Goal: Task Accomplishment & Management: Manage account settings

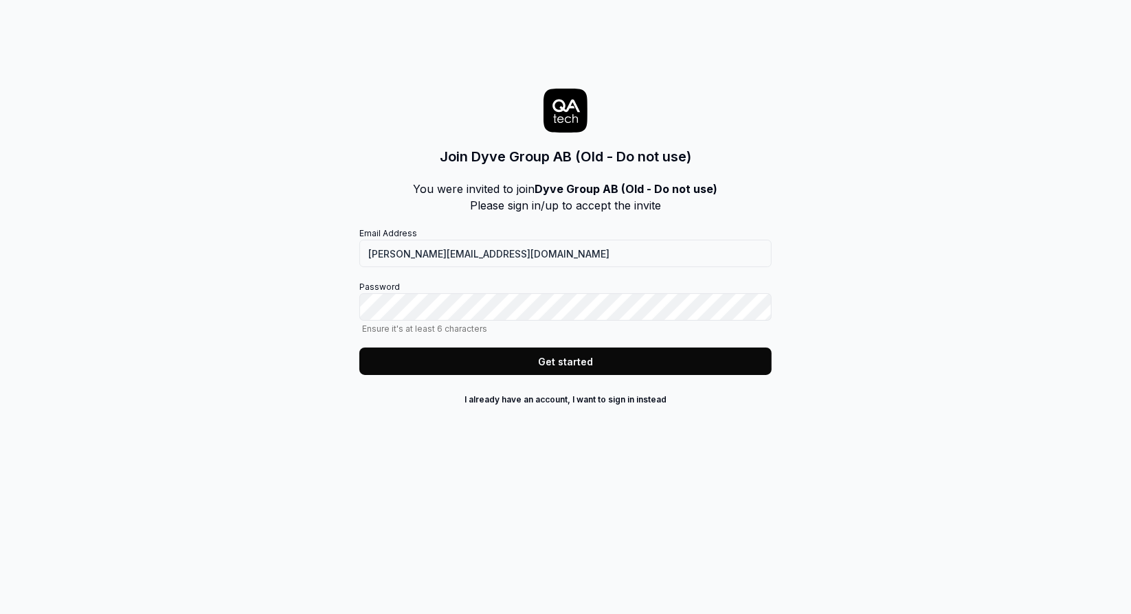
click at [566, 361] on button "Get started" at bounding box center [565, 361] width 412 height 27
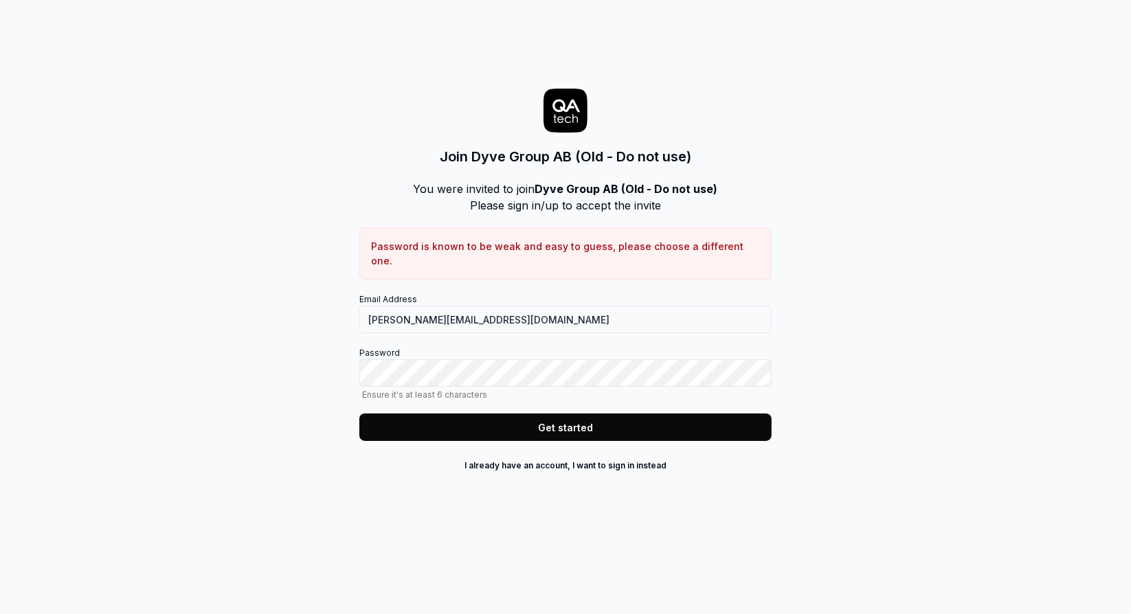
click at [577, 414] on button "Get started" at bounding box center [565, 427] width 412 height 27
click at [572, 417] on button "Get started" at bounding box center [565, 427] width 412 height 27
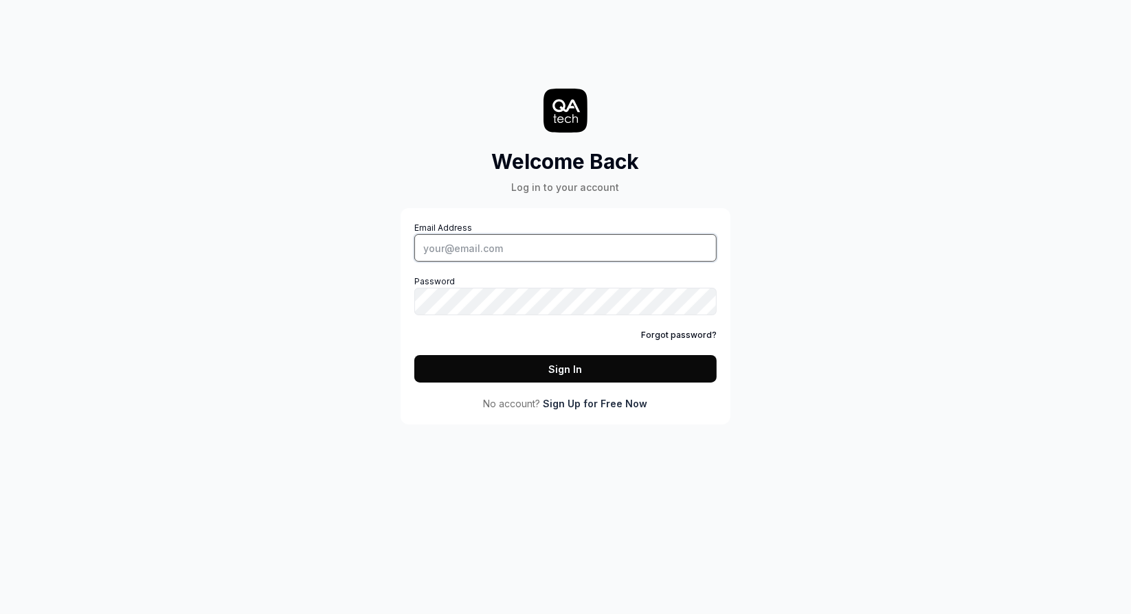
click at [489, 240] on input "Email Address" at bounding box center [565, 247] width 302 height 27
type input "[PERSON_NAME][EMAIL_ADDRESS][DOMAIN_NAME]"
click at [574, 368] on button "Sign In" at bounding box center [565, 368] width 302 height 27
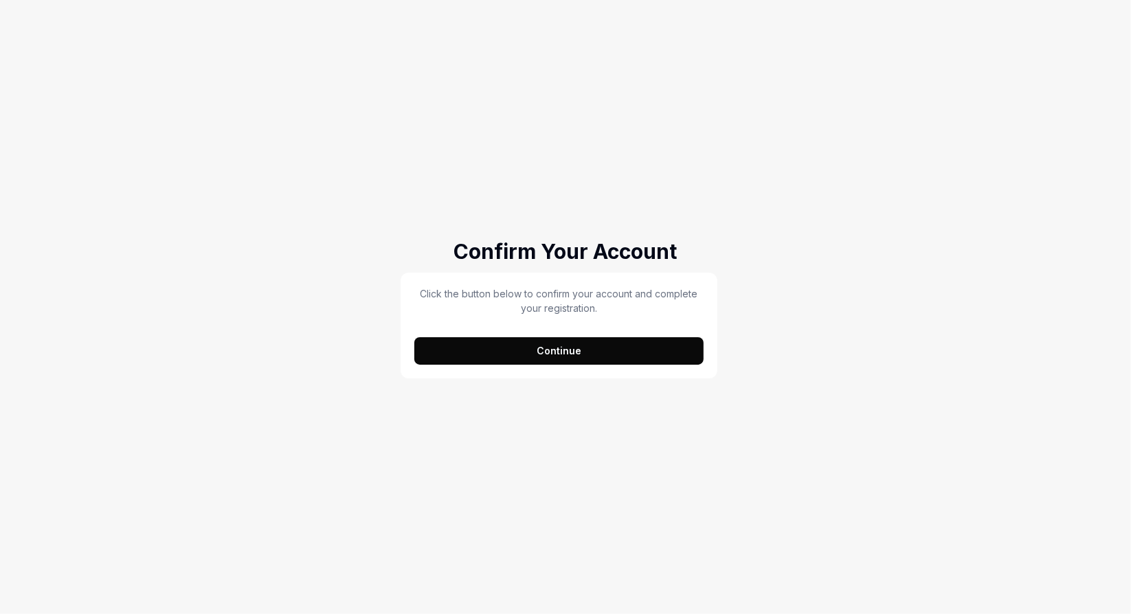
click at [588, 344] on button "Continue" at bounding box center [558, 350] width 289 height 27
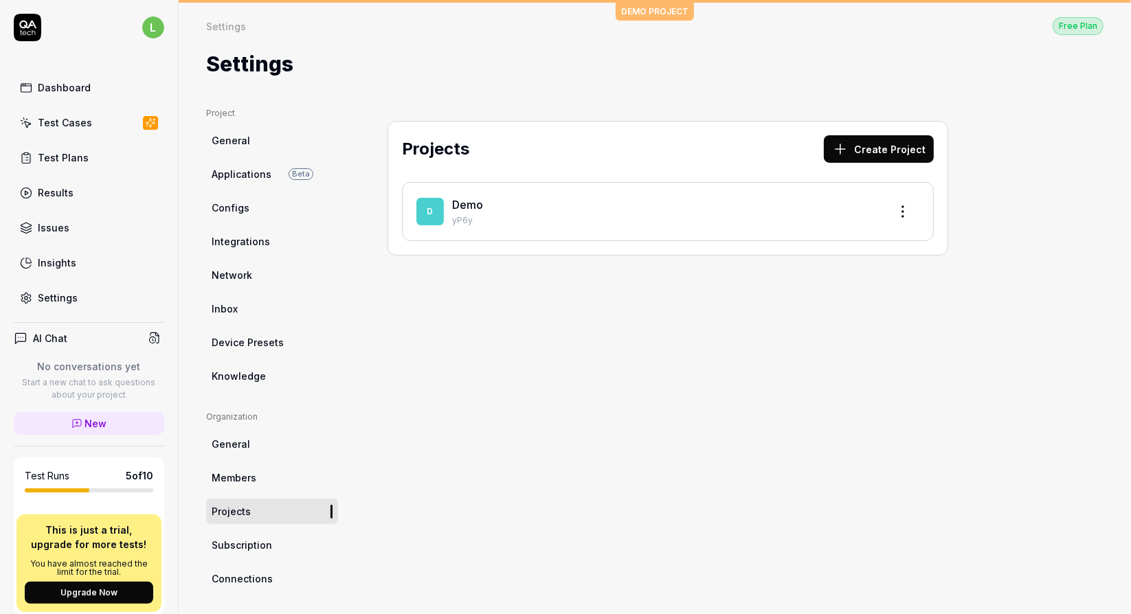
click at [33, 25] on icon at bounding box center [27, 27] width 27 height 27
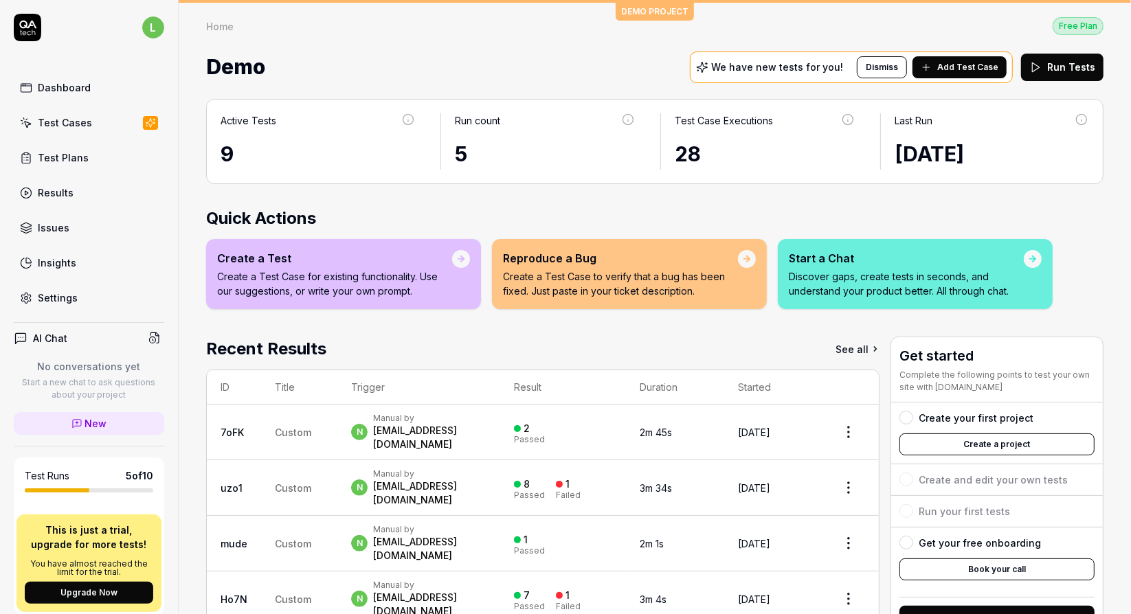
click at [71, 155] on div "Test Plans" at bounding box center [63, 157] width 51 height 14
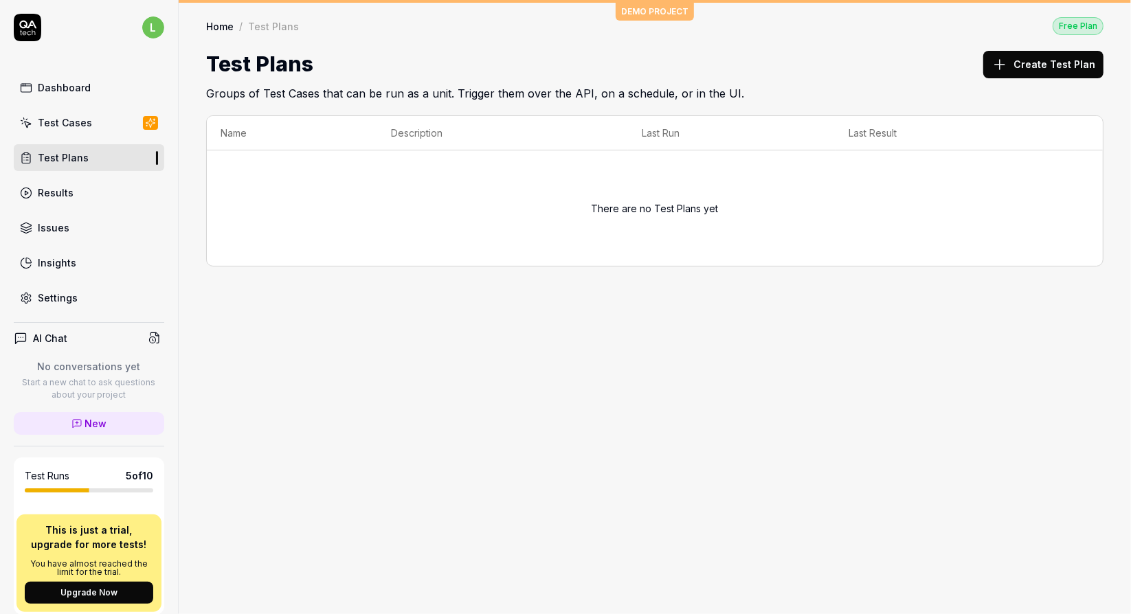
click at [61, 119] on div "Test Cases" at bounding box center [65, 122] width 54 height 14
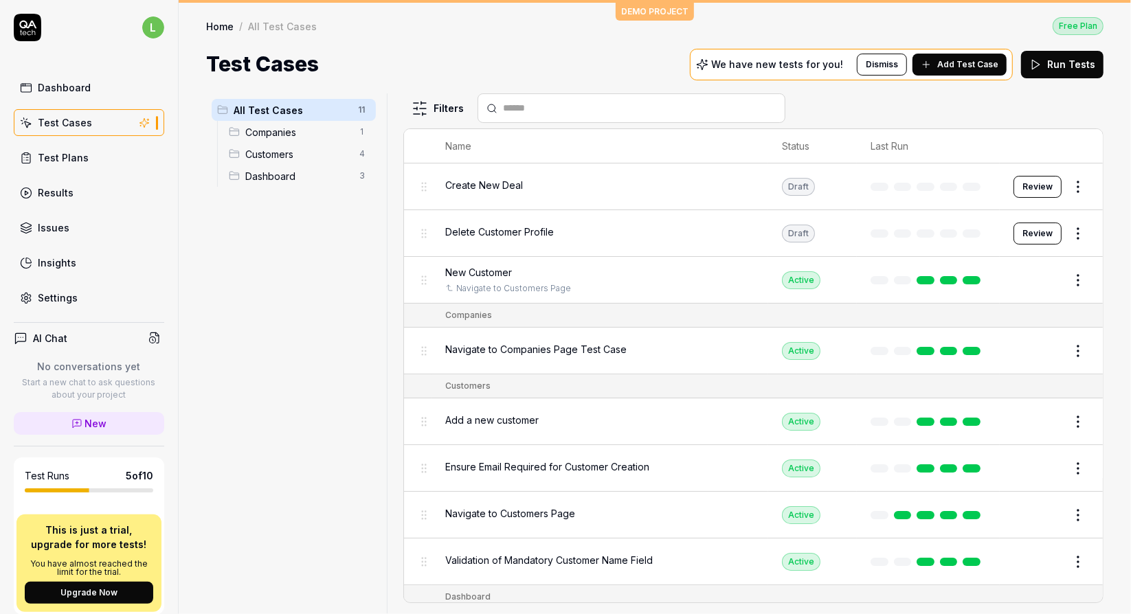
click at [82, 228] on link "Issues" at bounding box center [89, 227] width 150 height 27
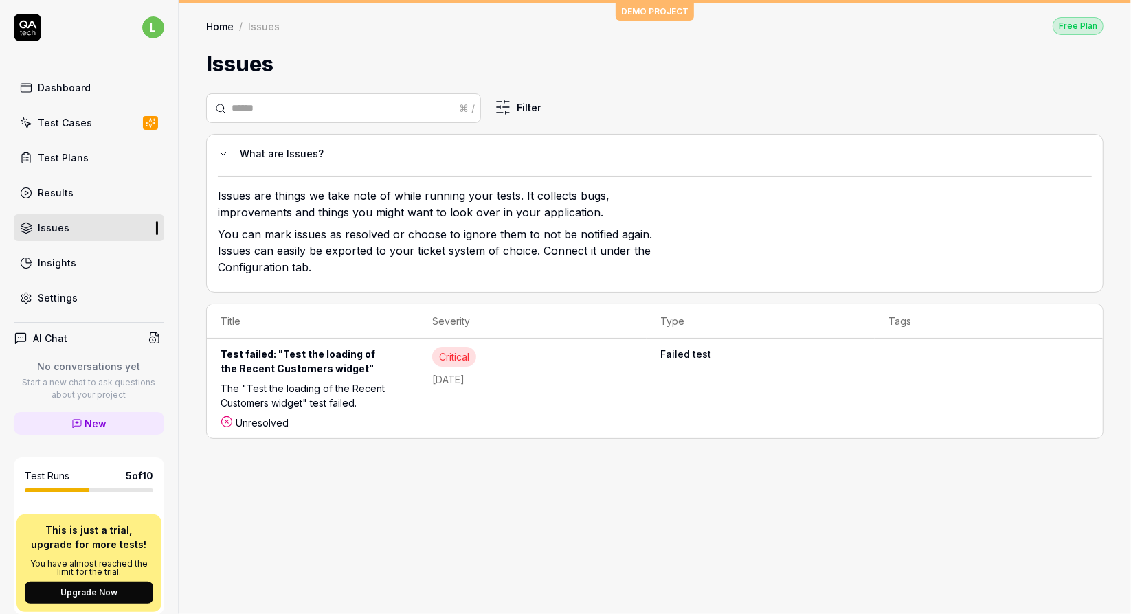
click at [85, 185] on link "Results" at bounding box center [89, 192] width 150 height 27
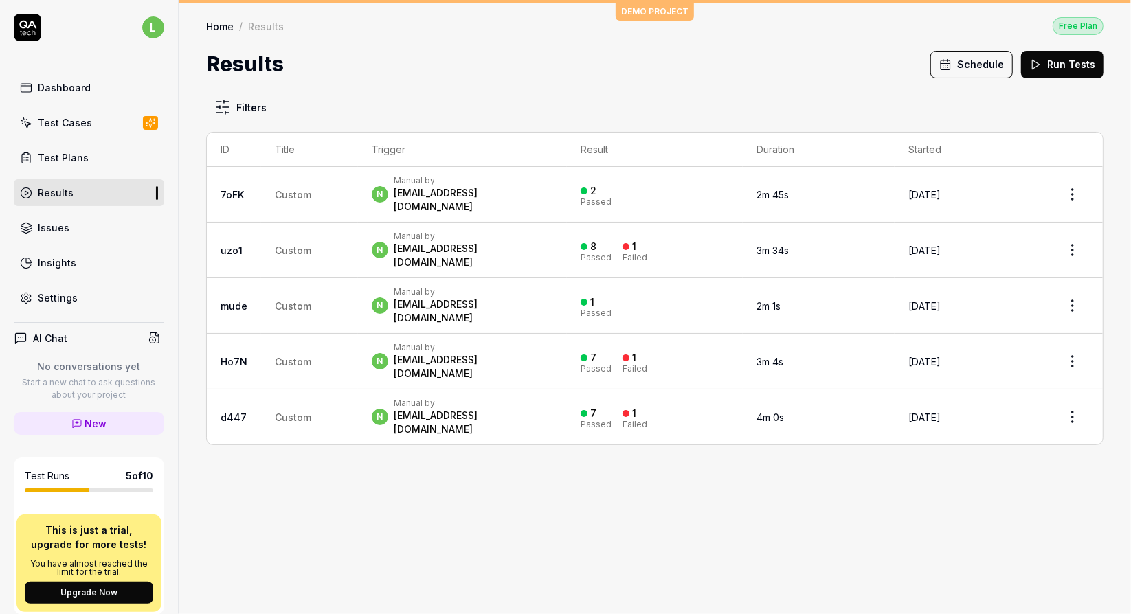
click at [74, 90] on div "Dashboard" at bounding box center [64, 87] width 53 height 14
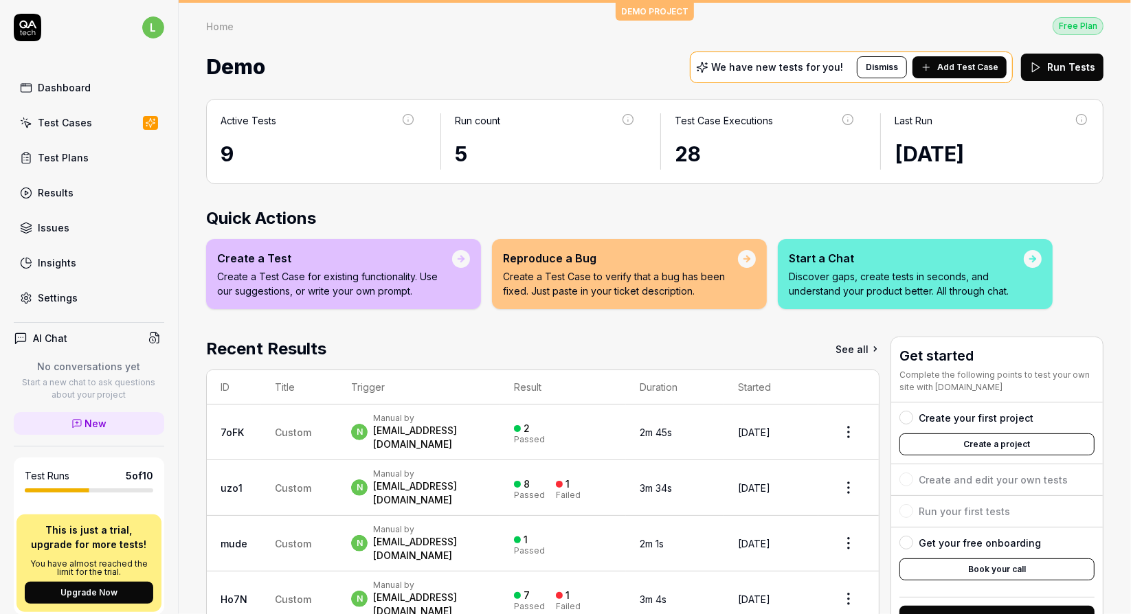
click at [1059, 59] on button "Run Tests" at bounding box center [1062, 67] width 82 height 27
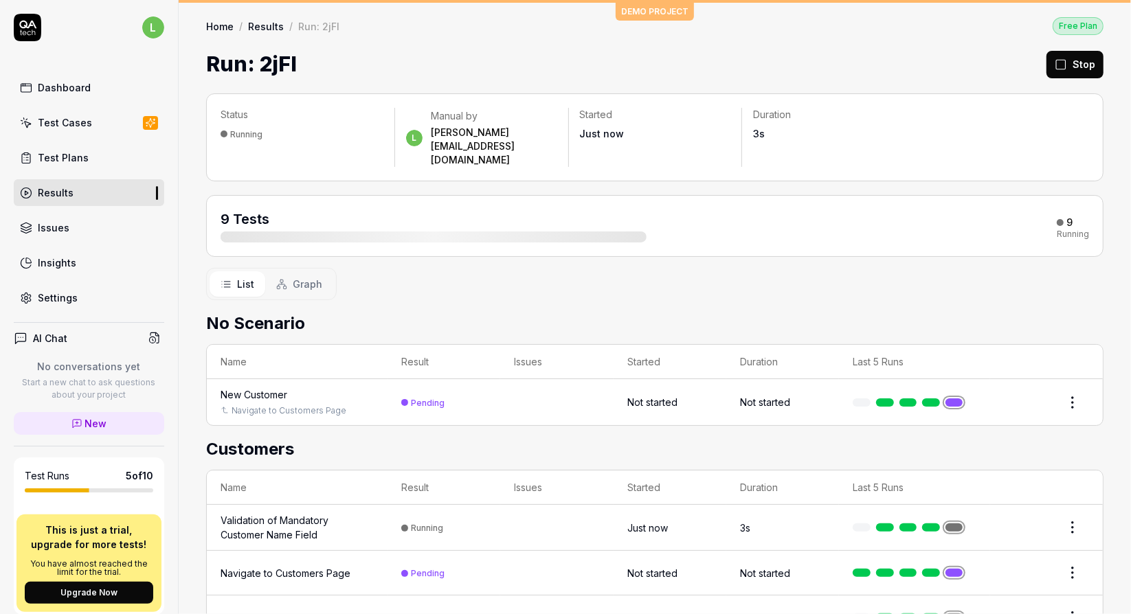
click at [1078, 60] on button "Stop" at bounding box center [1074, 64] width 57 height 27
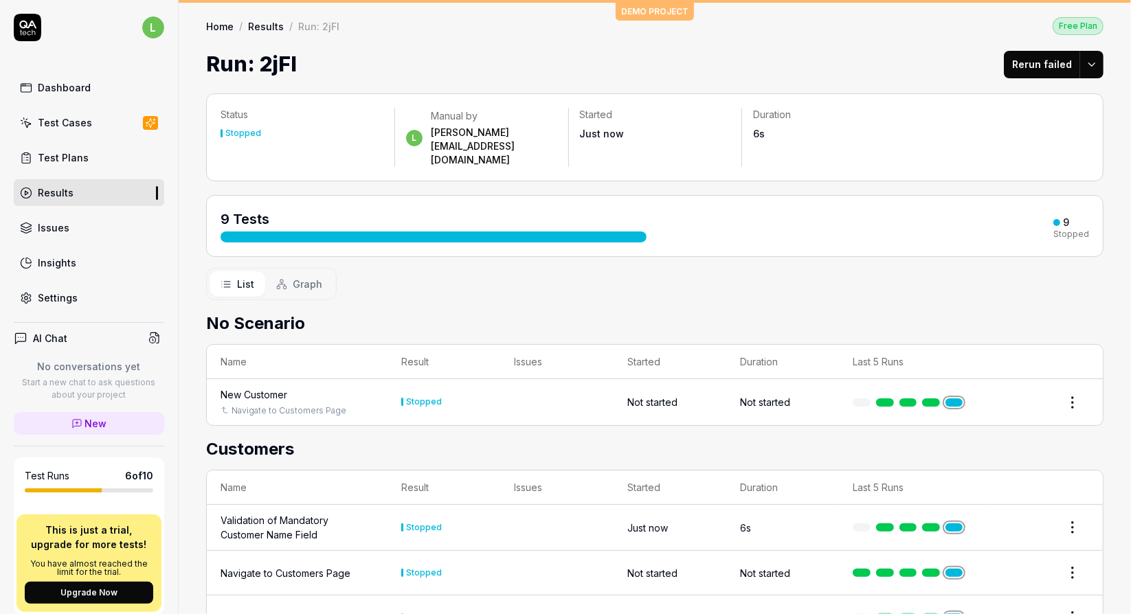
click at [1087, 62] on html "l Dashboard Test Cases Test Plans Results Issues Insights Settings AI Chat No c…" at bounding box center [565, 307] width 1131 height 614
click at [922, 67] on html "l Dashboard Test Cases Test Plans Results Issues Insights Settings AI Chat No c…" at bounding box center [565, 307] width 1131 height 614
click at [63, 84] on div "Dashboard" at bounding box center [64, 87] width 53 height 14
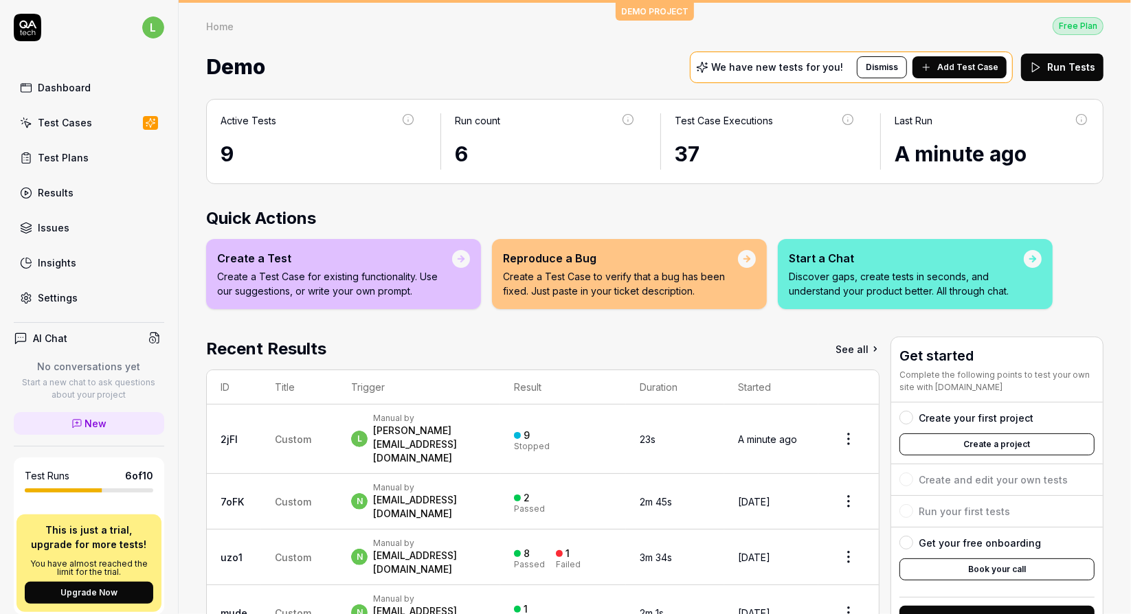
click at [365, 260] on div "Create a Test" at bounding box center [334, 258] width 235 height 16
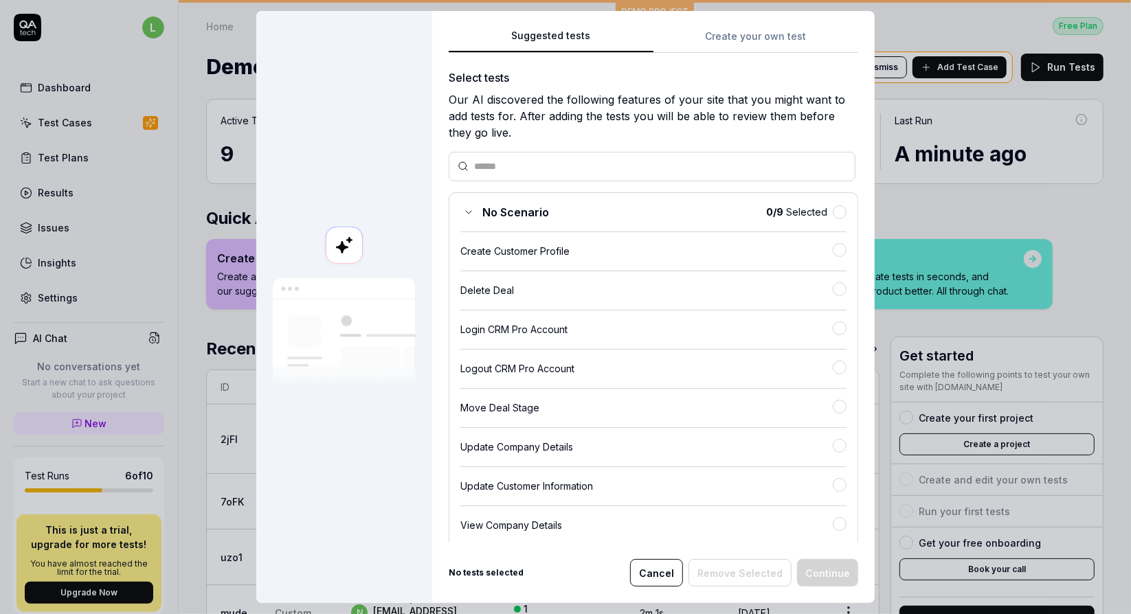
click at [752, 34] on button "Create your own test" at bounding box center [755, 40] width 205 height 25
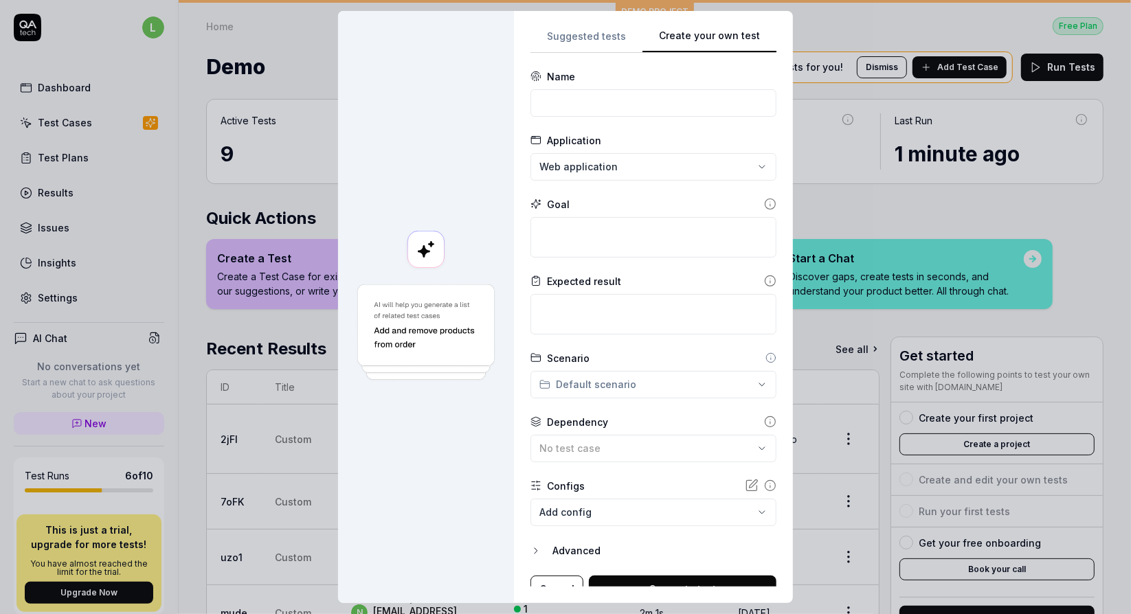
click at [746, 163] on div "**********" at bounding box center [565, 307] width 1131 height 614
click at [764, 153] on div "**********" at bounding box center [565, 307] width 1131 height 614
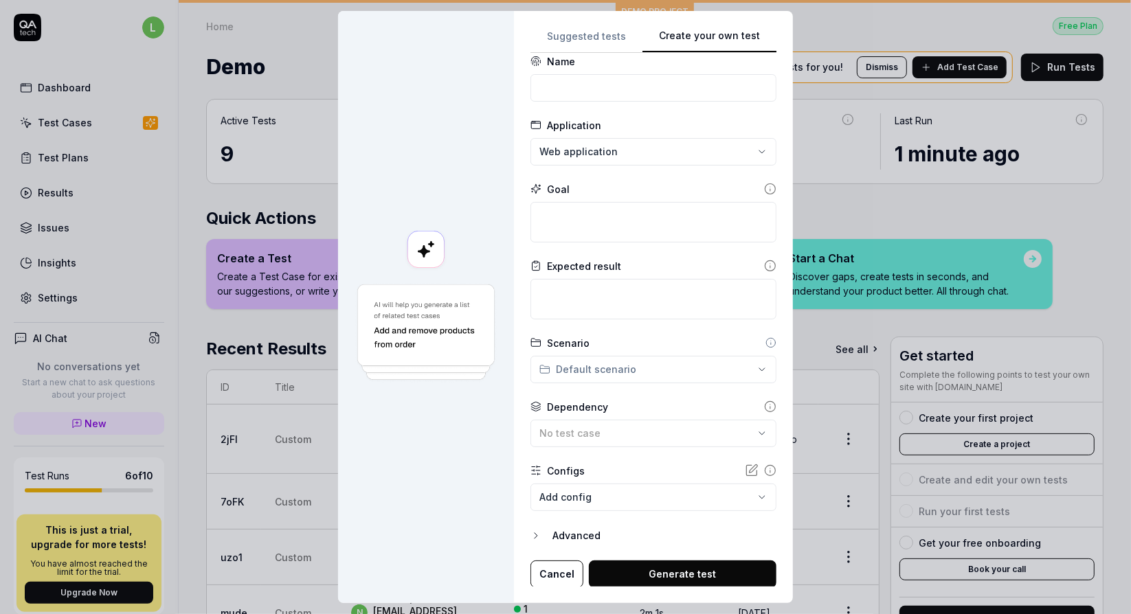
click at [640, 490] on body "l Dashboard Test Cases Test Plans Results Issues Insights Settings AI Chat No c…" at bounding box center [565, 307] width 1131 height 614
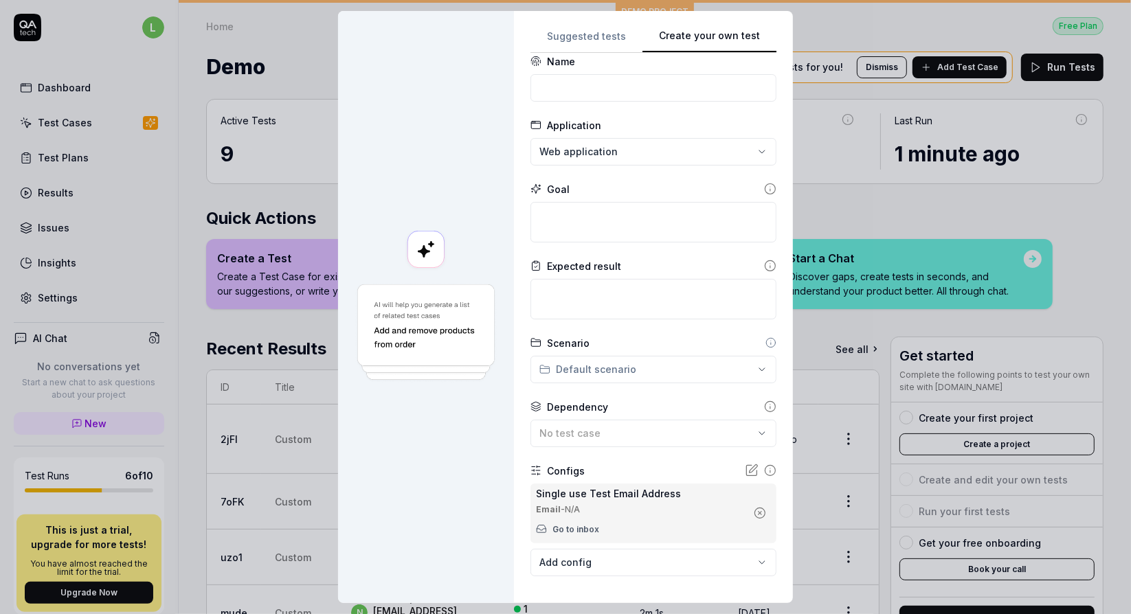
click at [758, 512] on icon "button" at bounding box center [759, 513] width 3 height 3
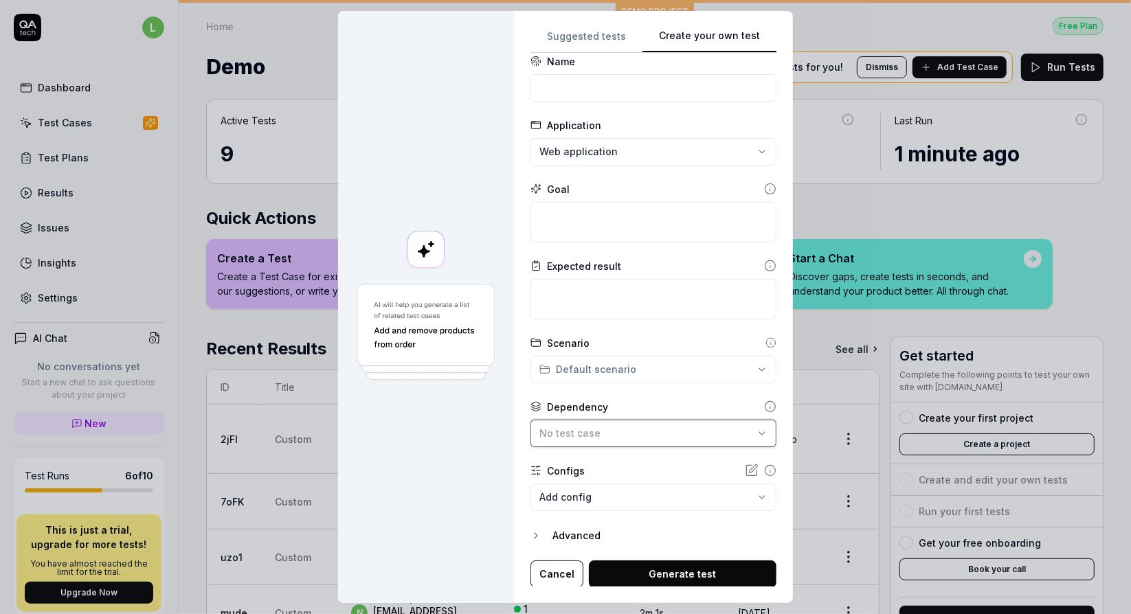
click at [707, 429] on div "No test case" at bounding box center [646, 433] width 214 height 14
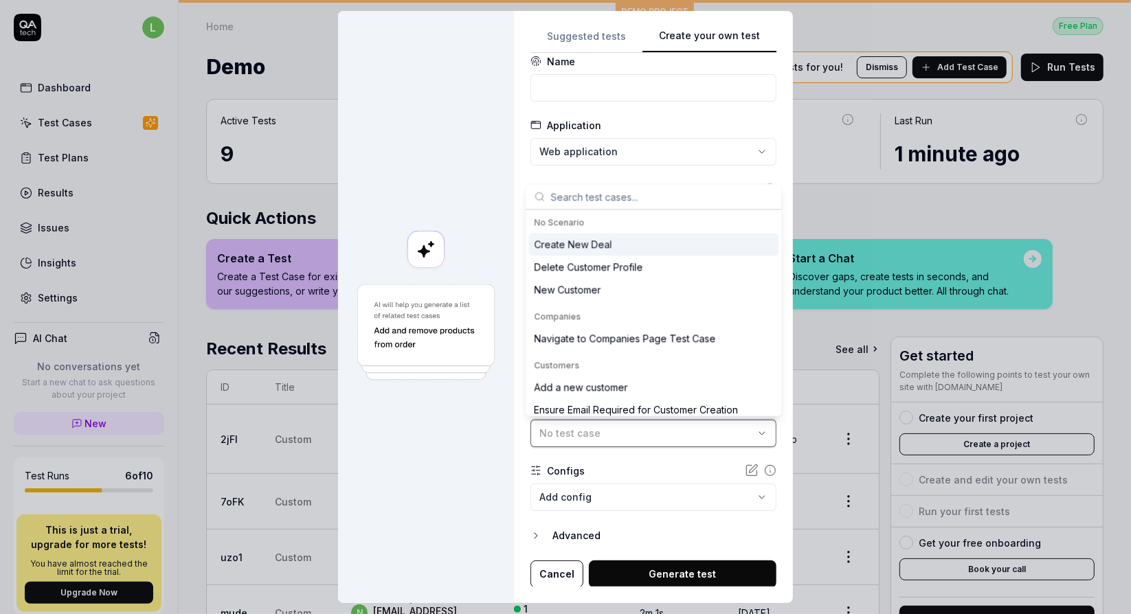
click at [707, 429] on div "No test case" at bounding box center [646, 433] width 214 height 14
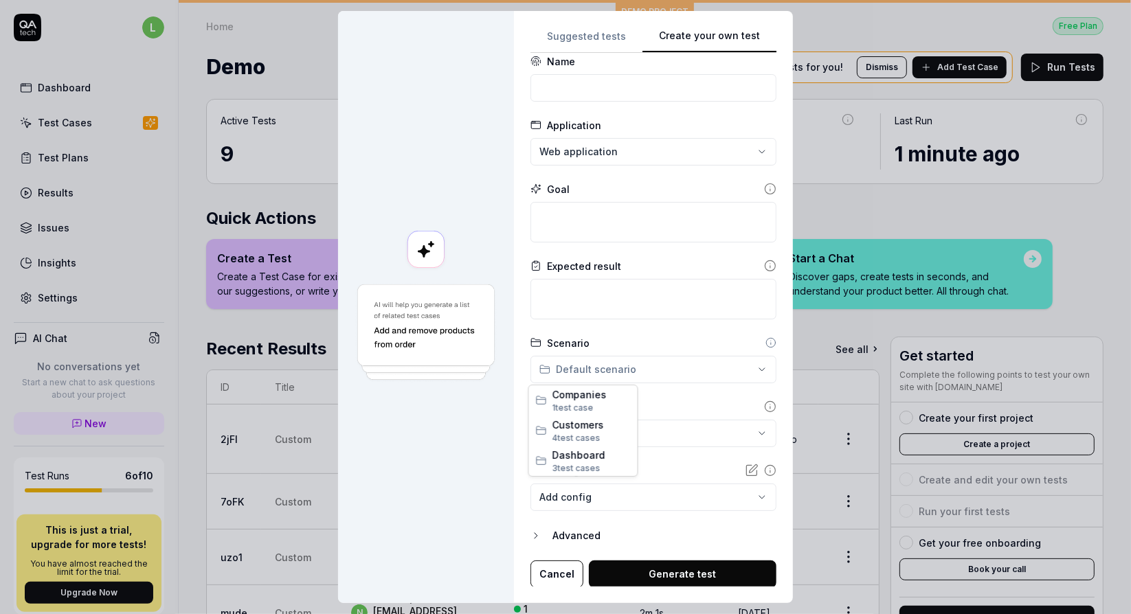
click at [746, 365] on div "**********" at bounding box center [565, 307] width 1131 height 614
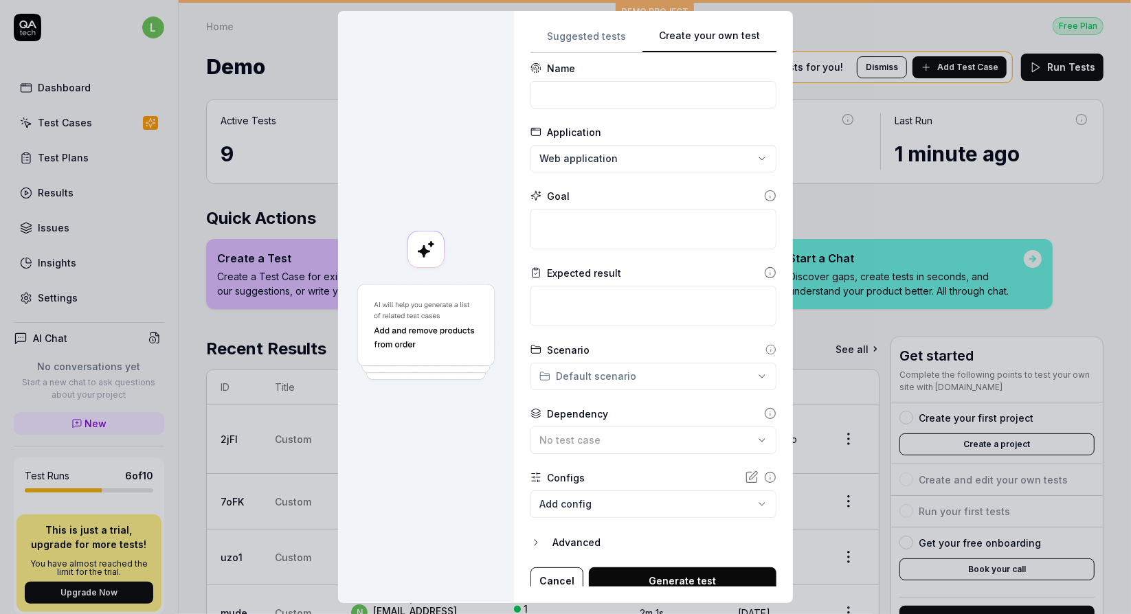
click at [554, 545] on div "Advanced" at bounding box center [664, 542] width 224 height 16
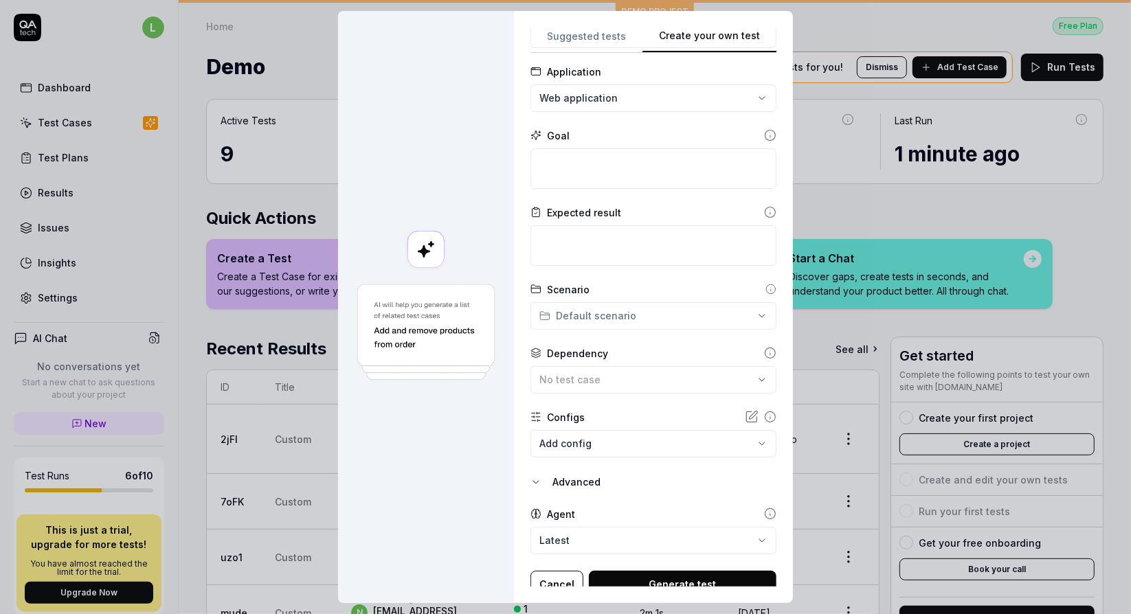
scroll to position [80, 0]
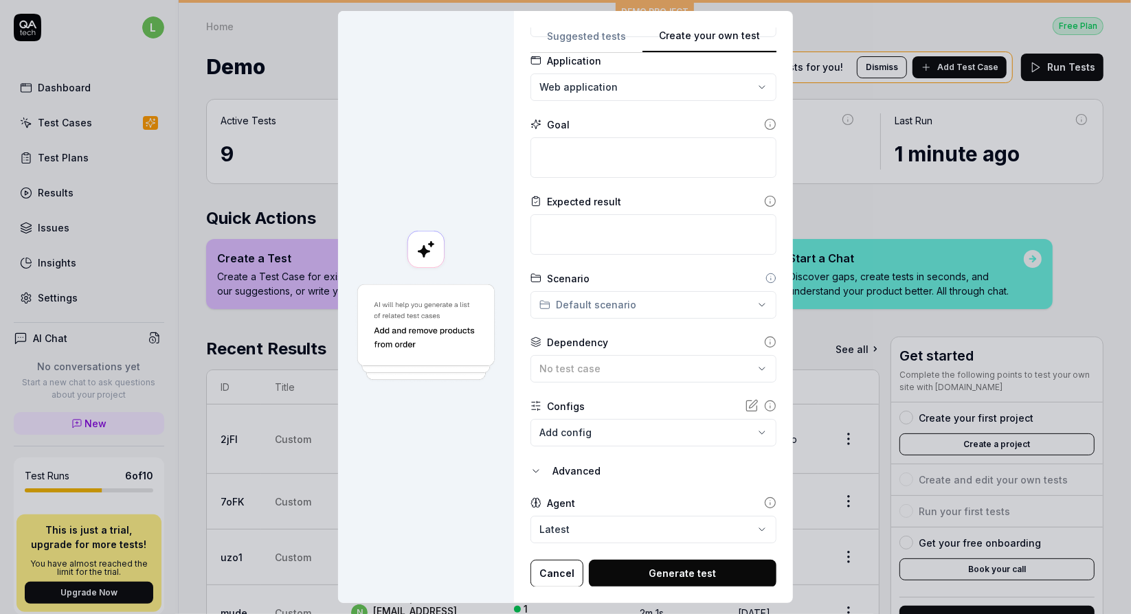
click at [547, 570] on button "Cancel" at bounding box center [556, 573] width 53 height 27
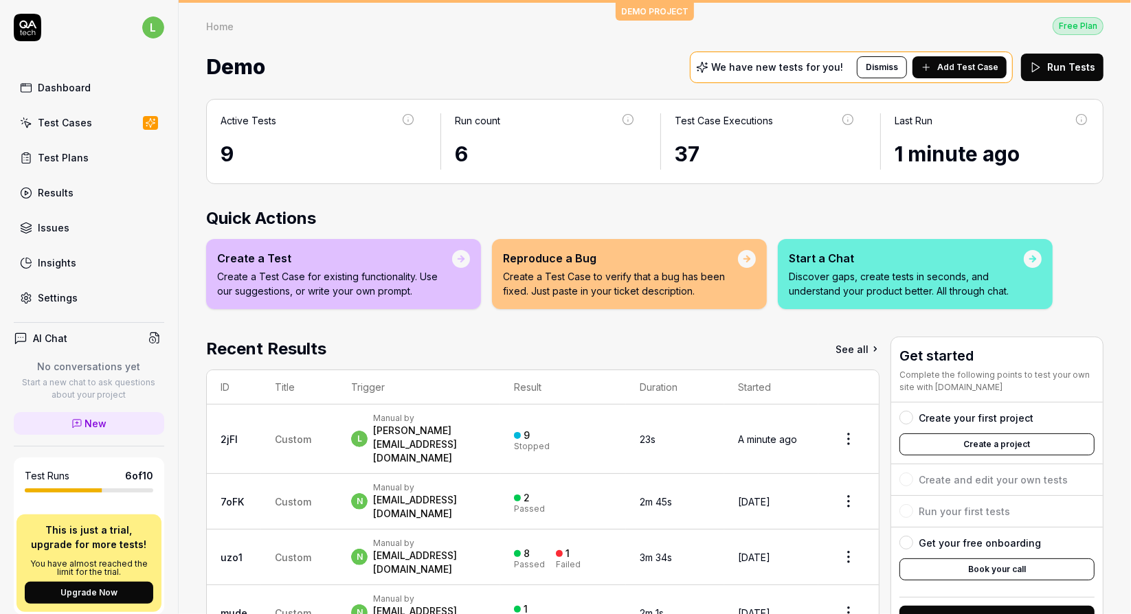
click at [70, 157] on div "Test Plans" at bounding box center [63, 157] width 51 height 14
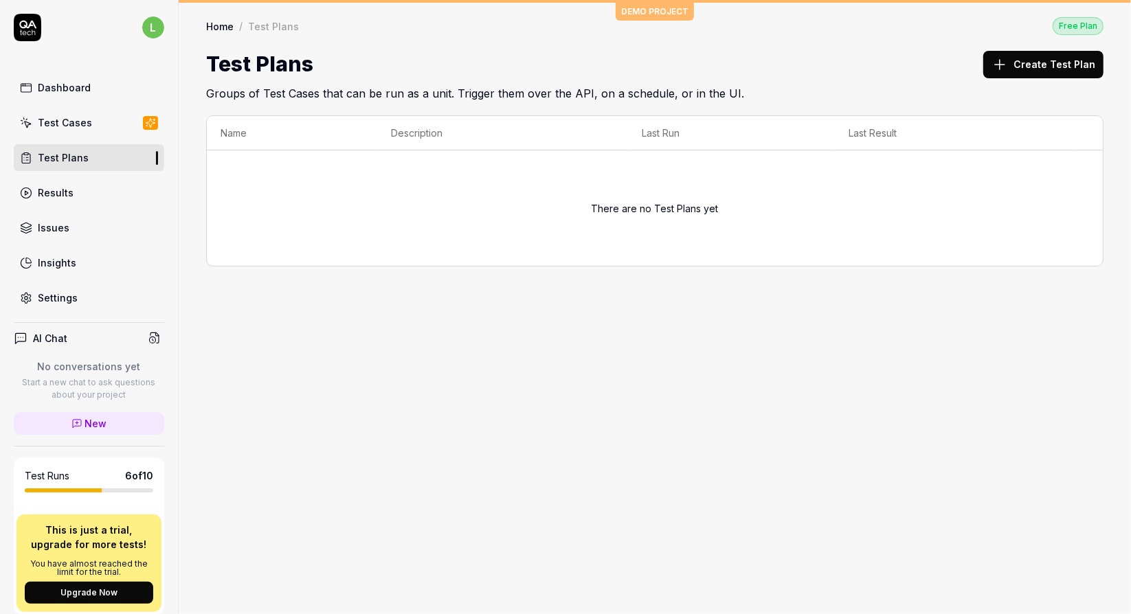
drag, startPoint x: 372, startPoint y: 194, endPoint x: 319, endPoint y: 335, distance: 150.4
click at [319, 335] on div "DEMO PROJECT Home / Test Plans Free Plan Home / Test Plans Free Plan Test Plans…" at bounding box center [655, 307] width 952 height 614
click at [78, 291] on link "Settings" at bounding box center [89, 297] width 150 height 27
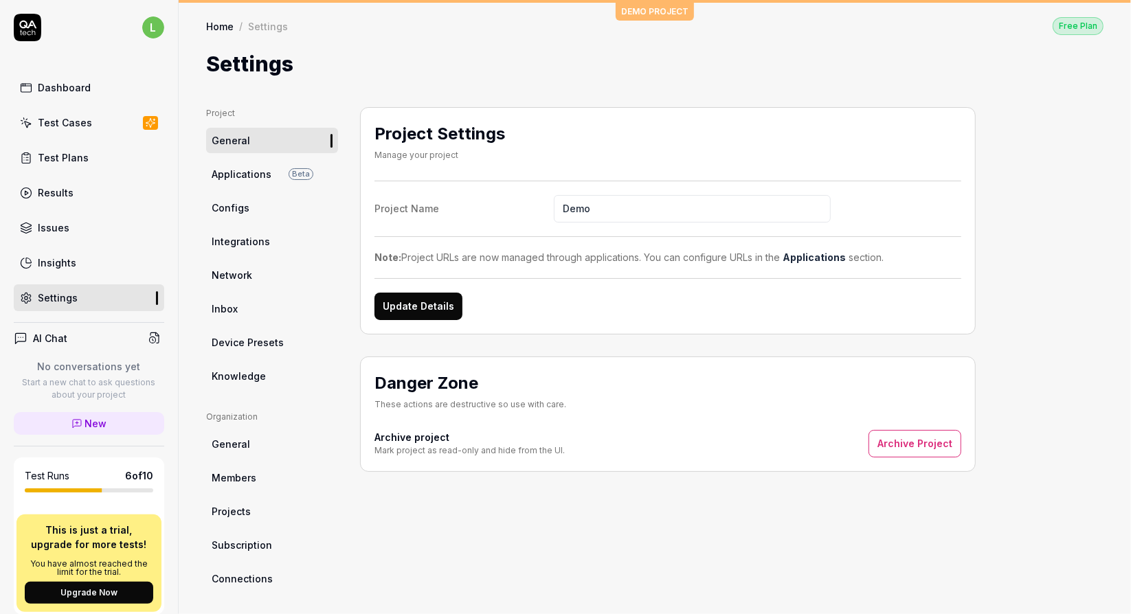
click at [236, 175] on span "Applications" at bounding box center [242, 174] width 60 height 14
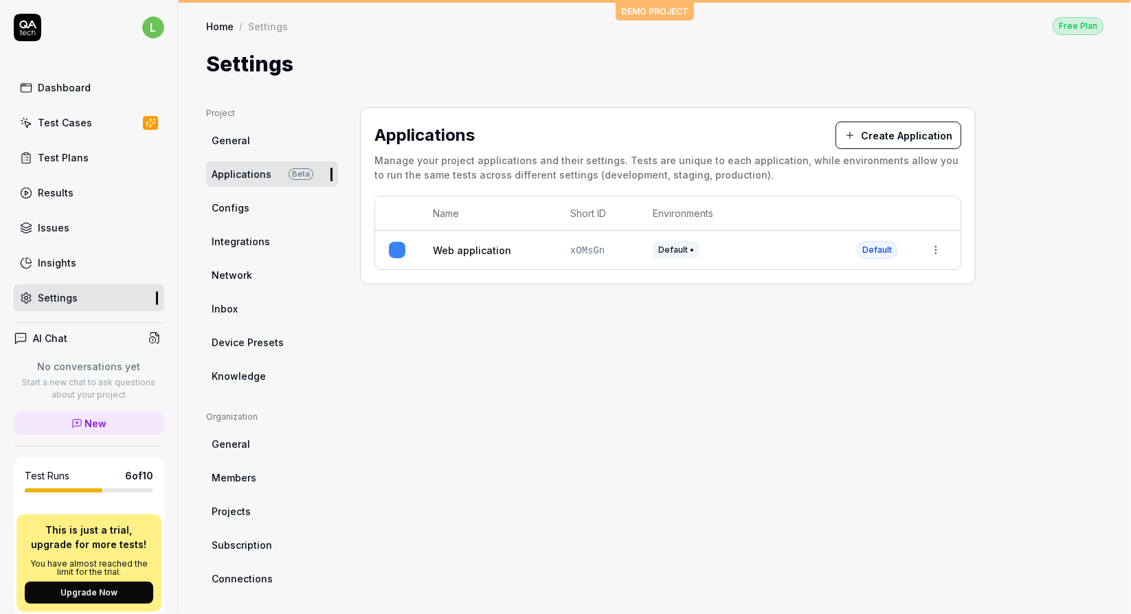
click at [243, 202] on span "Configs" at bounding box center [231, 208] width 38 height 14
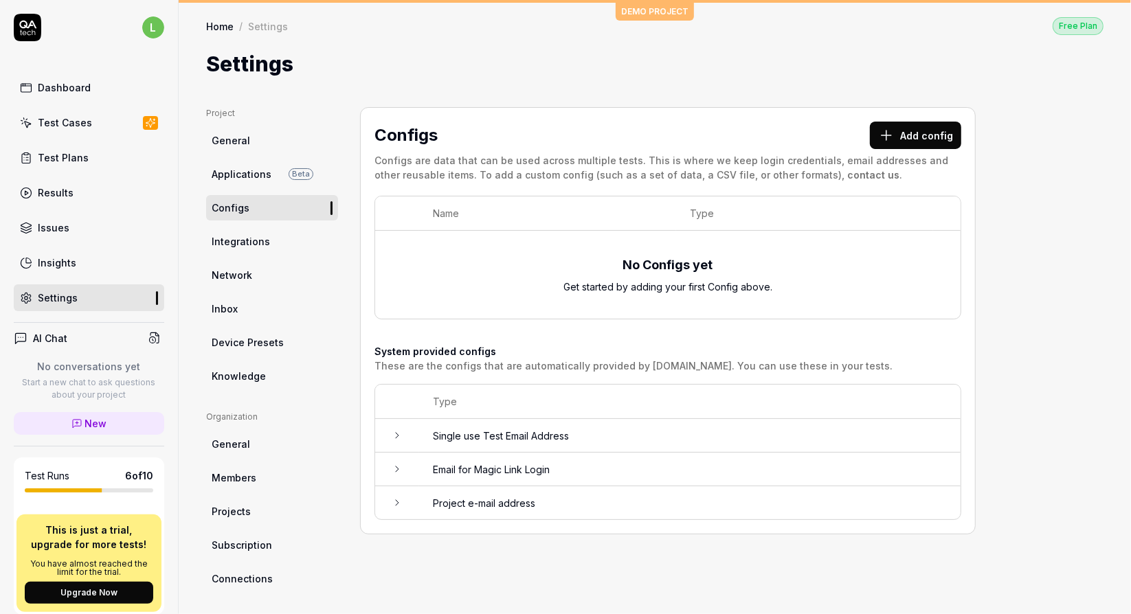
click at [243, 202] on span "Configs" at bounding box center [231, 208] width 38 height 14
click at [251, 236] on span "Integrations" at bounding box center [241, 241] width 58 height 14
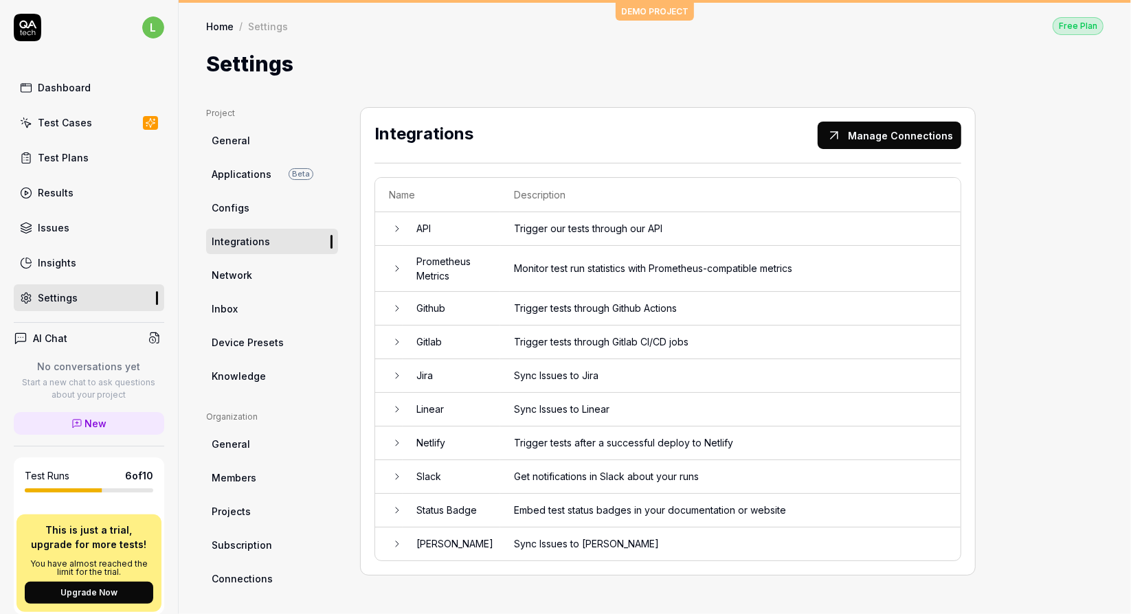
click at [396, 223] on icon at bounding box center [397, 228] width 11 height 11
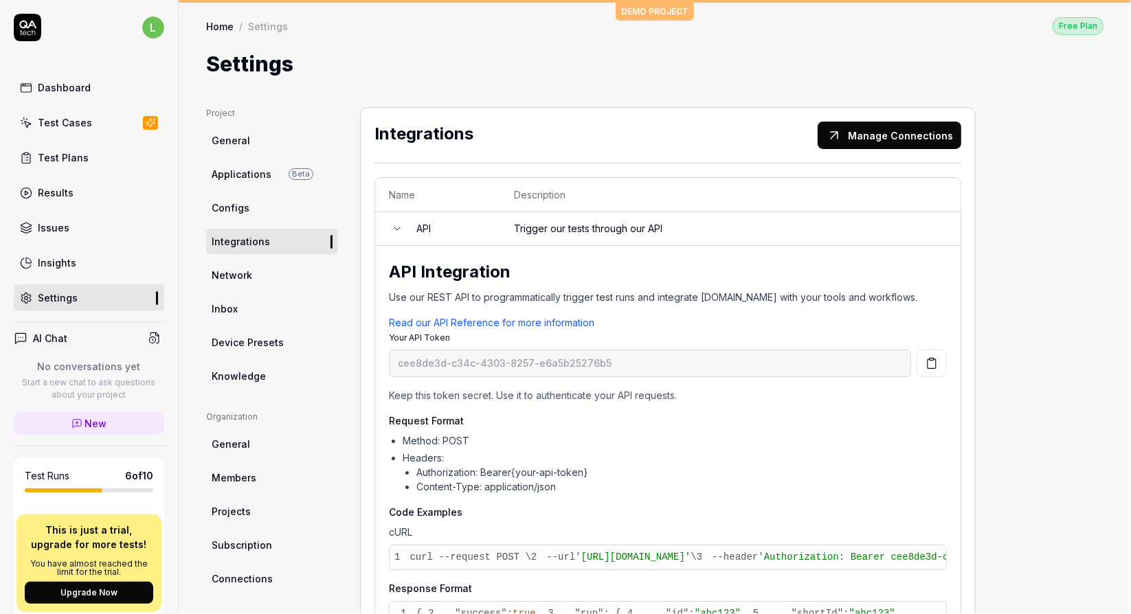
click at [396, 223] on icon at bounding box center [397, 228] width 11 height 11
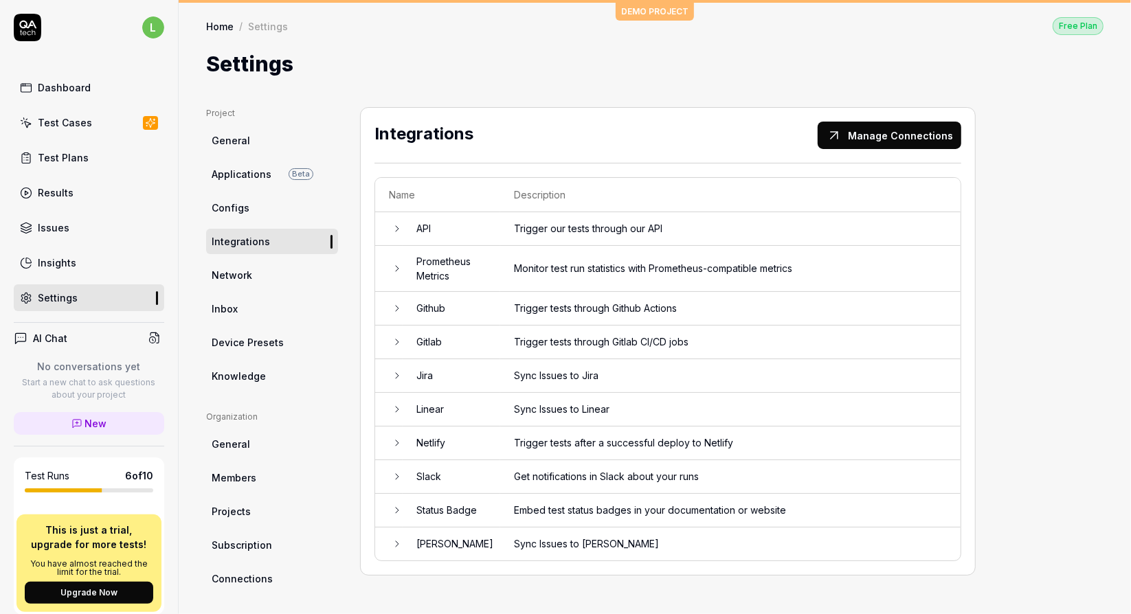
click at [251, 270] on link "Network" at bounding box center [272, 274] width 132 height 25
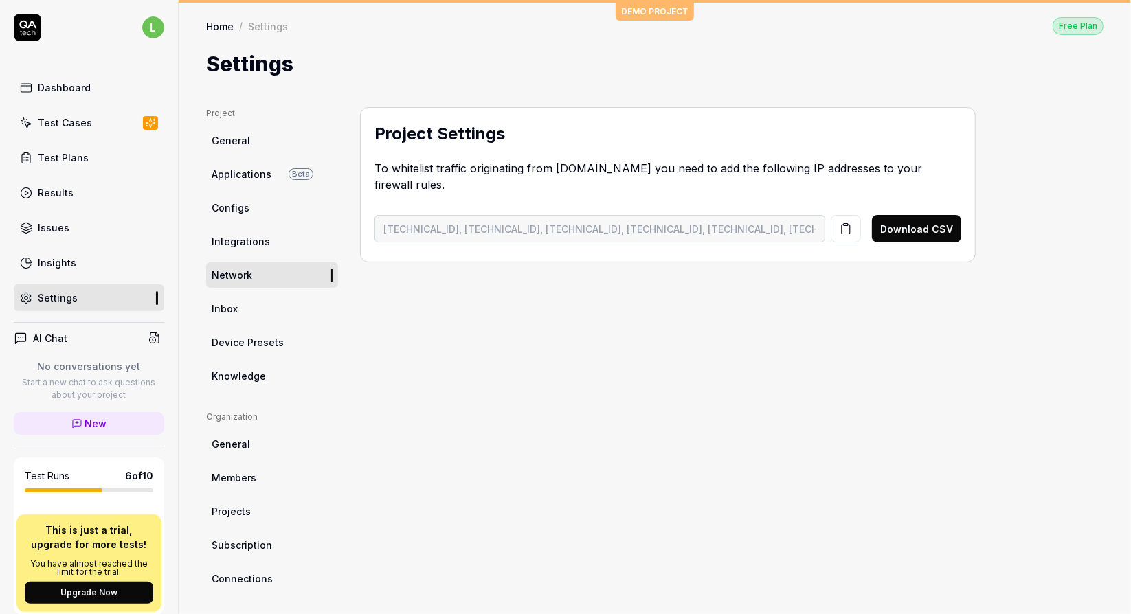
click at [253, 302] on link "Inbox" at bounding box center [272, 308] width 132 height 25
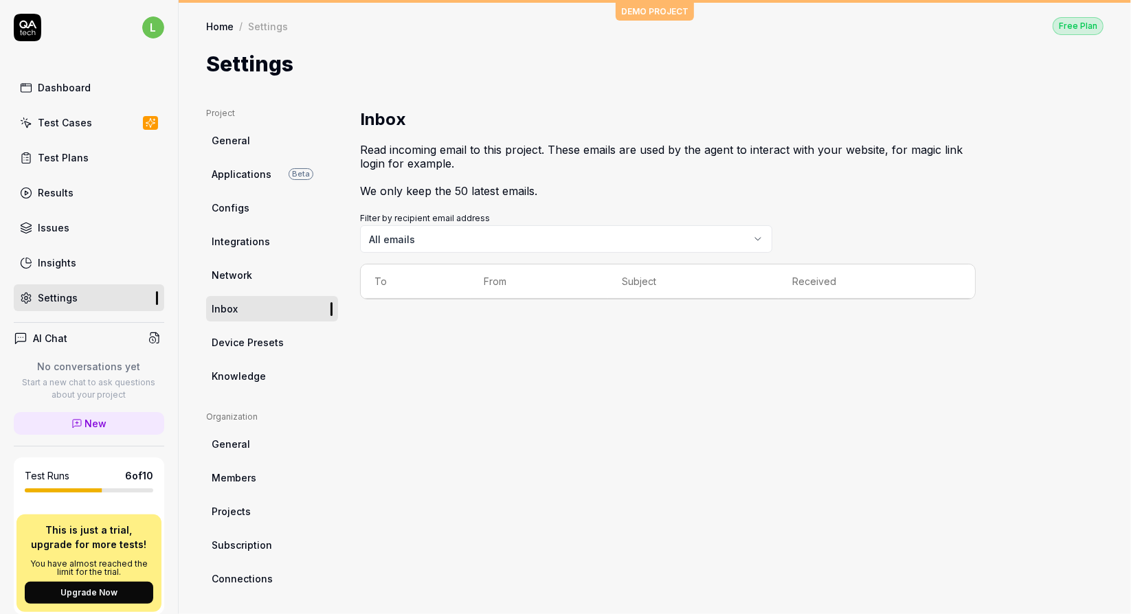
click at [251, 340] on span "Device Presets" at bounding box center [248, 342] width 72 height 14
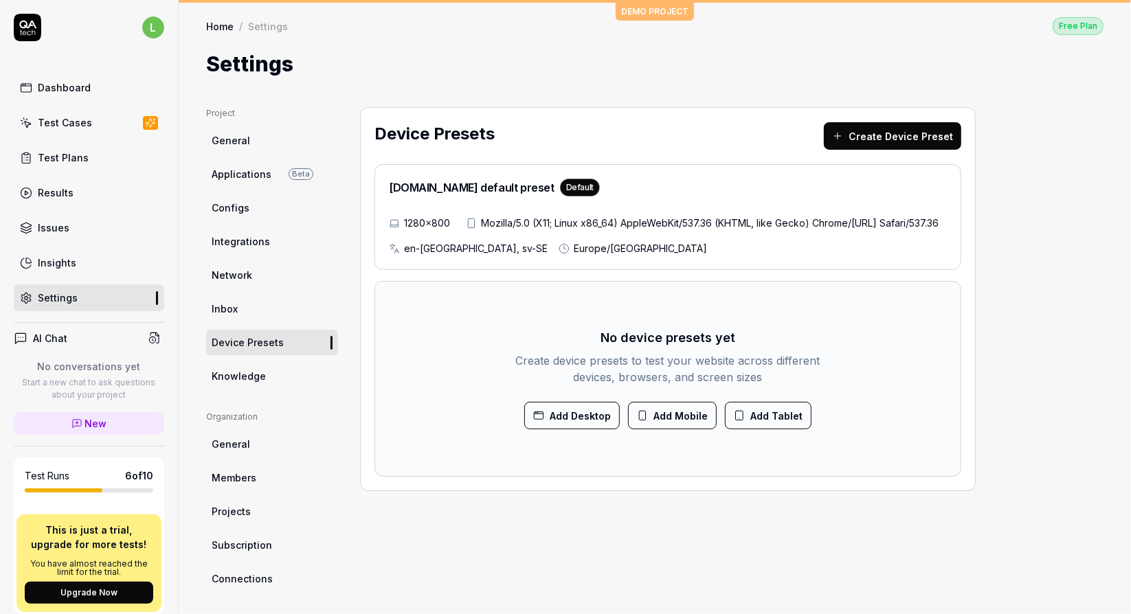
click at [248, 365] on link "Knowledge" at bounding box center [272, 375] width 132 height 25
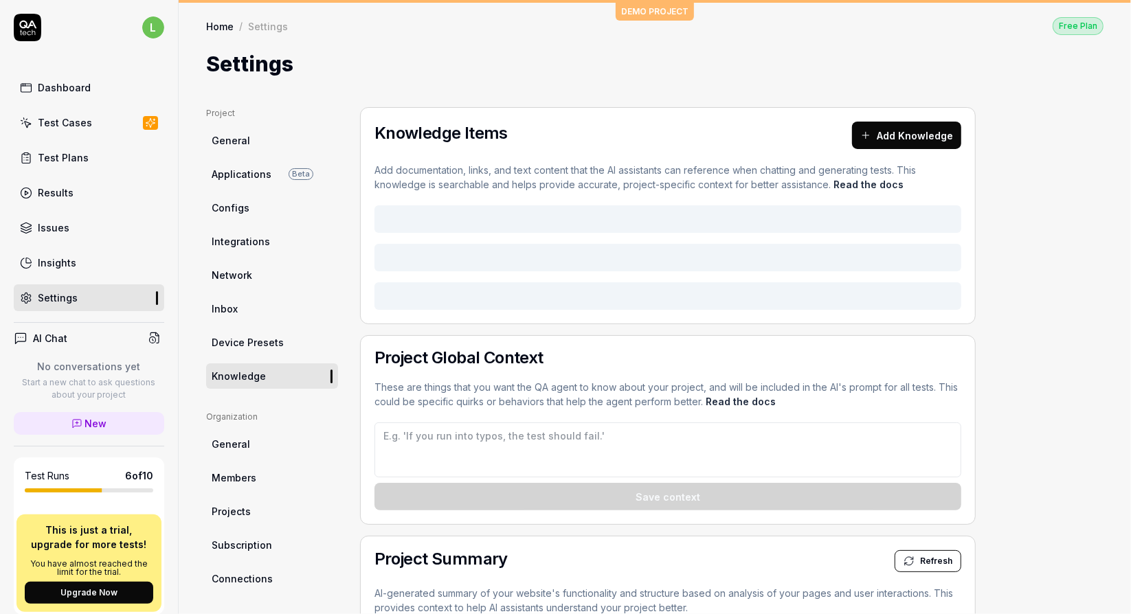
type textarea "*"
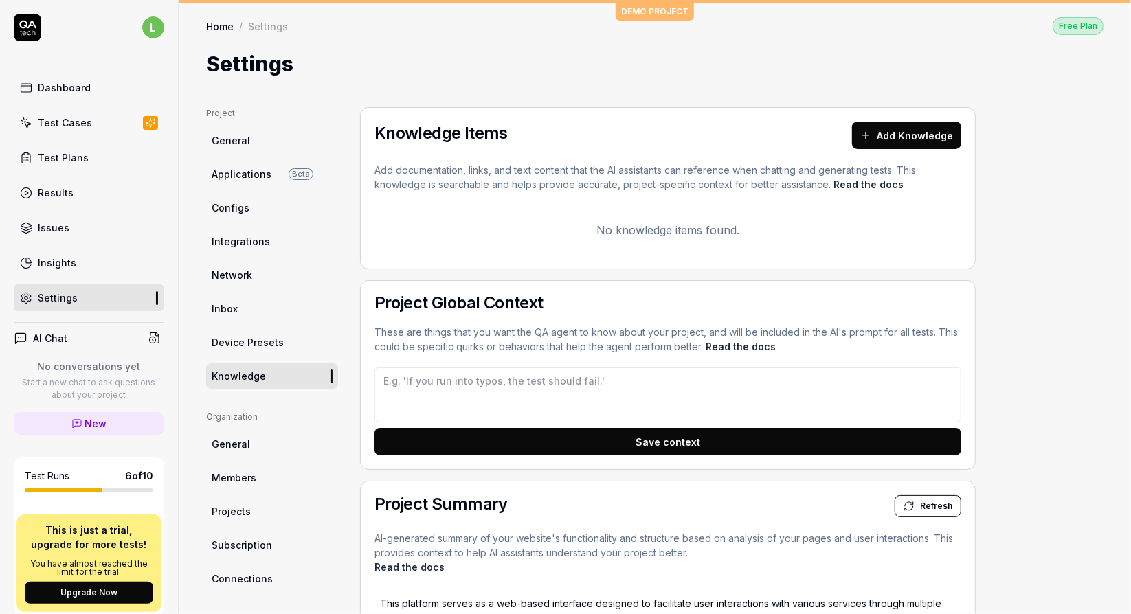
click at [282, 208] on link "Configs" at bounding box center [272, 207] width 132 height 25
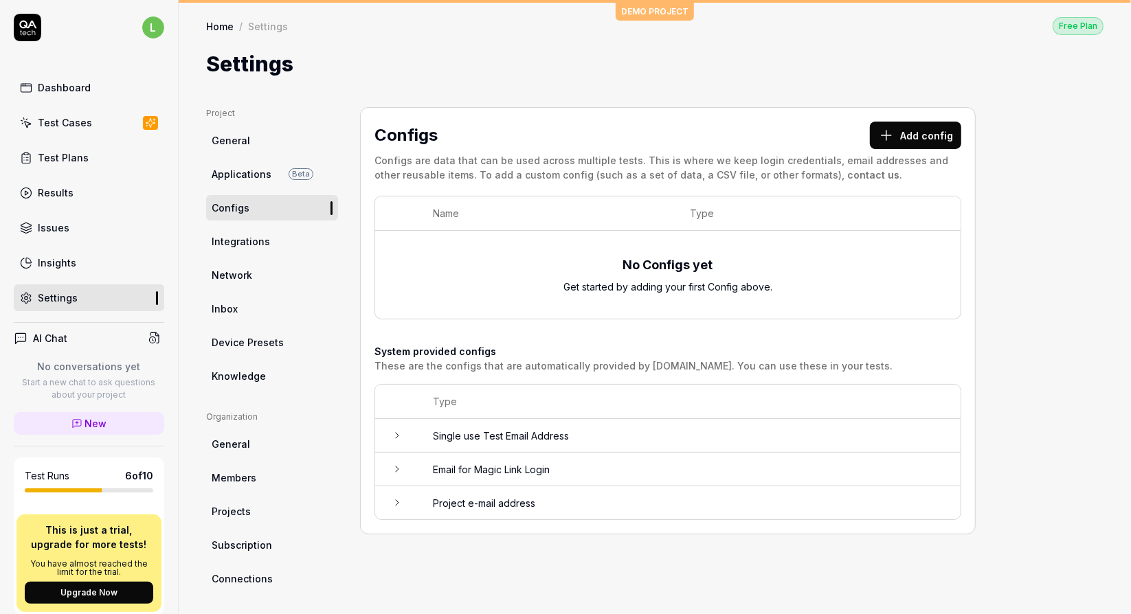
click at [913, 127] on button "Add config" at bounding box center [915, 135] width 91 height 27
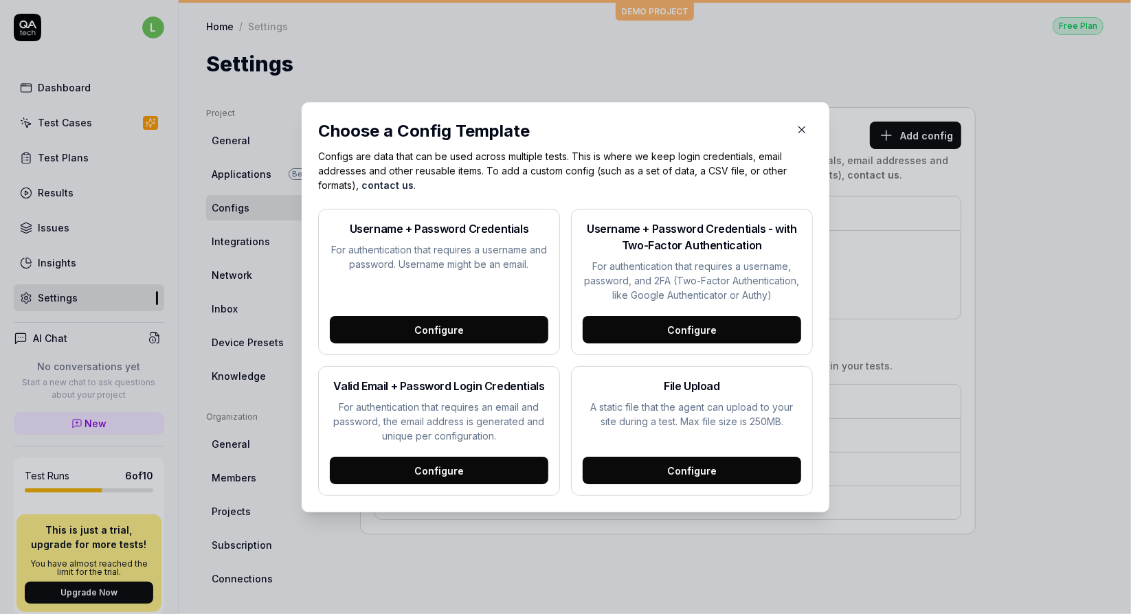
click at [796, 127] on icon "button" at bounding box center [802, 130] width 12 height 12
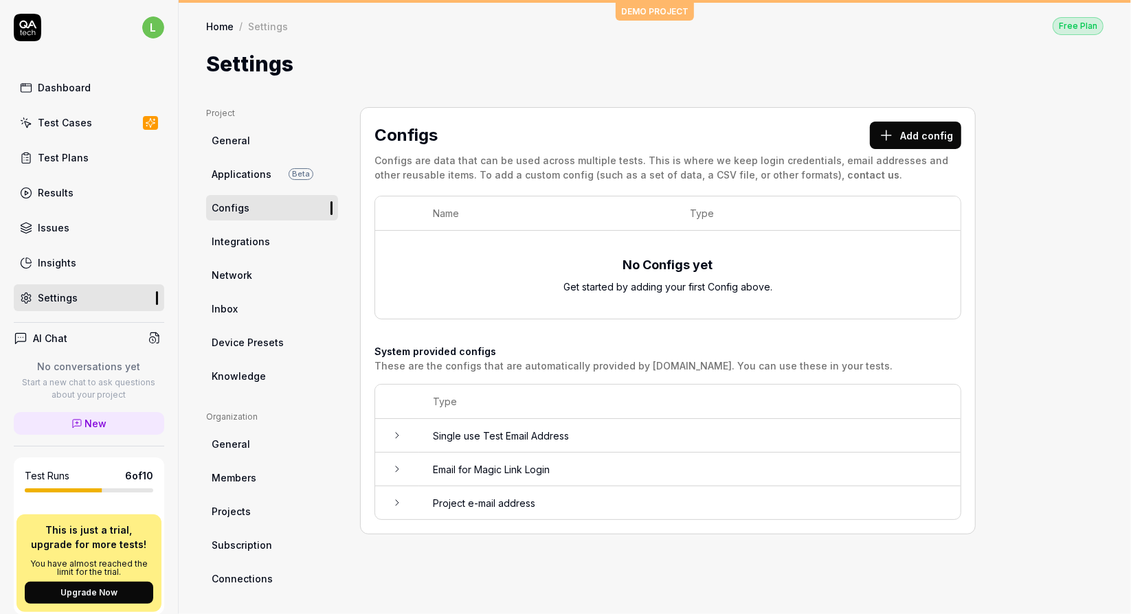
click at [238, 137] on span "General" at bounding box center [231, 140] width 38 height 14
